Goal: Task Accomplishment & Management: Manage account settings

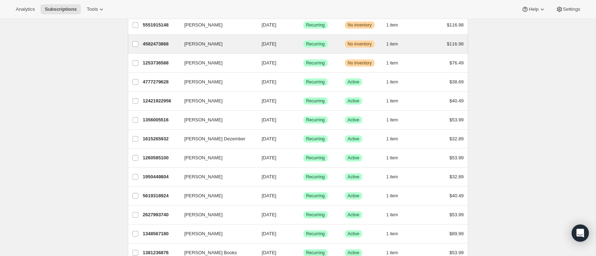
scroll to position [122, 0]
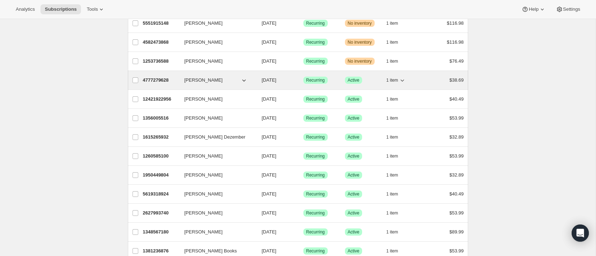
click at [158, 78] on p "4777279628" at bounding box center [161, 80] width 36 height 7
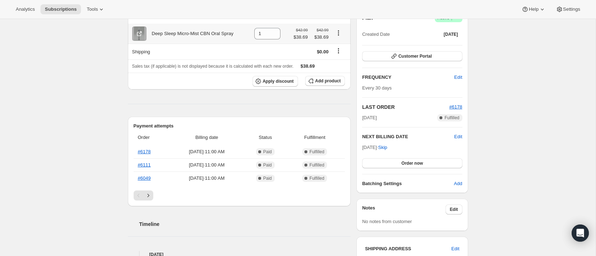
scroll to position [85, 0]
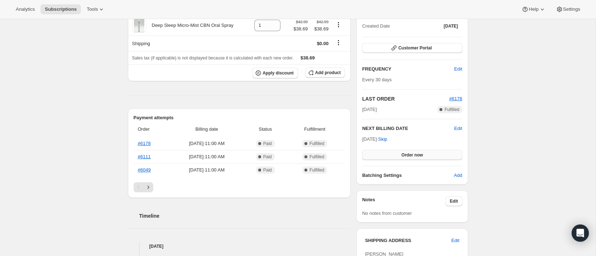
click at [410, 154] on span "Order now" at bounding box center [413, 155] width 22 height 6
click at [410, 154] on span "Click to confirm" at bounding box center [412, 155] width 33 height 6
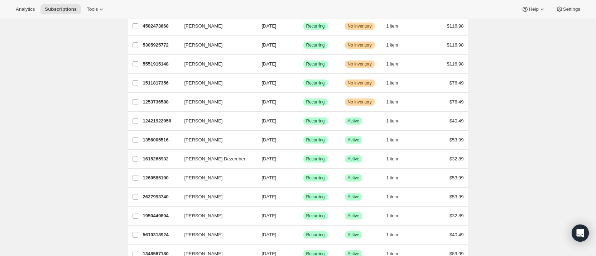
scroll to position [86, 0]
